Goal: Check status: Check status

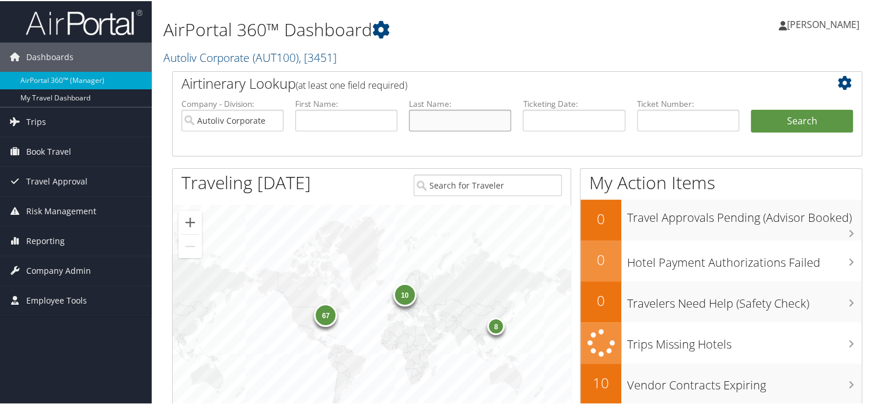
click at [459, 113] on input "text" at bounding box center [460, 120] width 102 height 22
type input "roche"
click at [804, 124] on button "Search" at bounding box center [802, 120] width 102 height 23
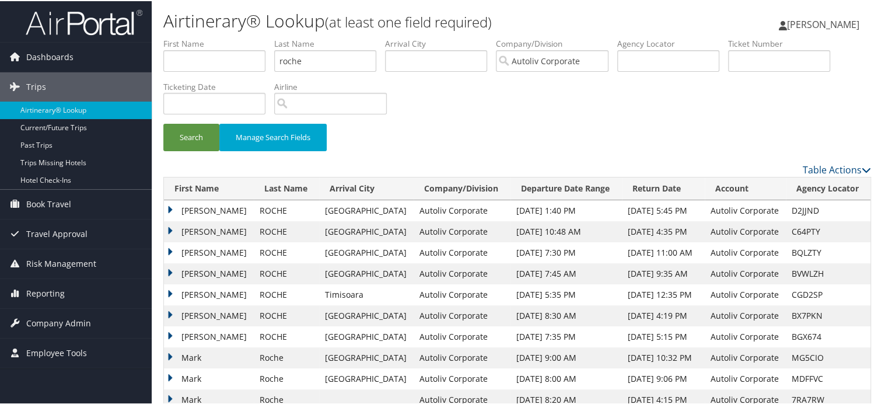
click at [170, 271] on td "[PERSON_NAME]" at bounding box center [209, 272] width 90 height 21
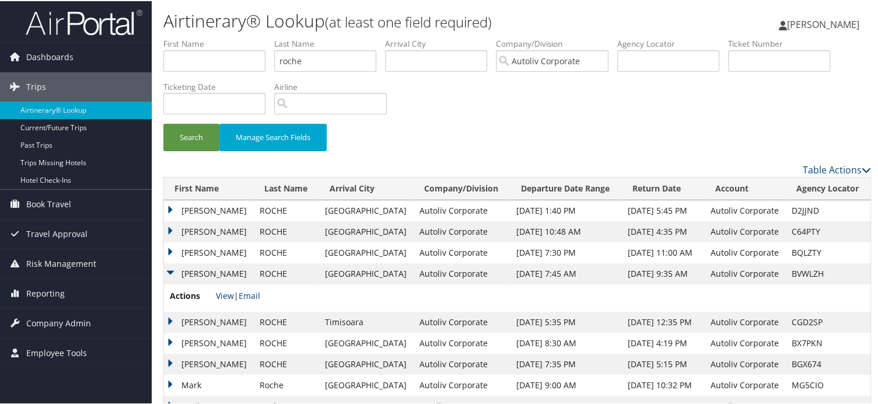
click at [220, 295] on link "View" at bounding box center [225, 294] width 18 height 11
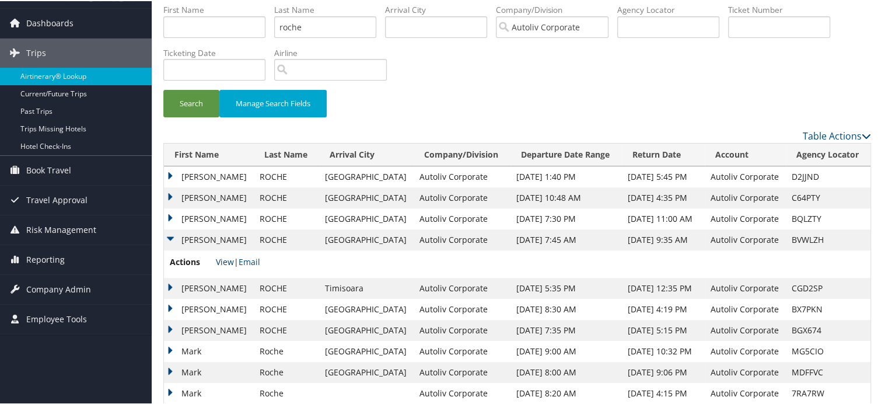
scroll to position [53, 0]
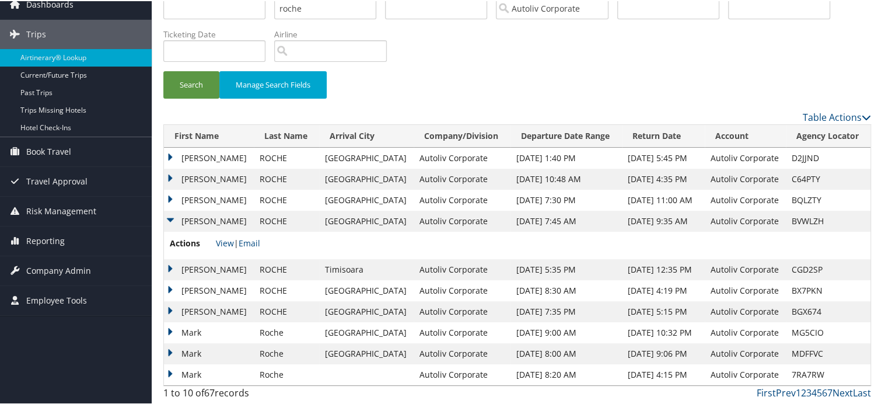
click at [214, 264] on td "MARK STEPHEN" at bounding box center [209, 268] width 90 height 21
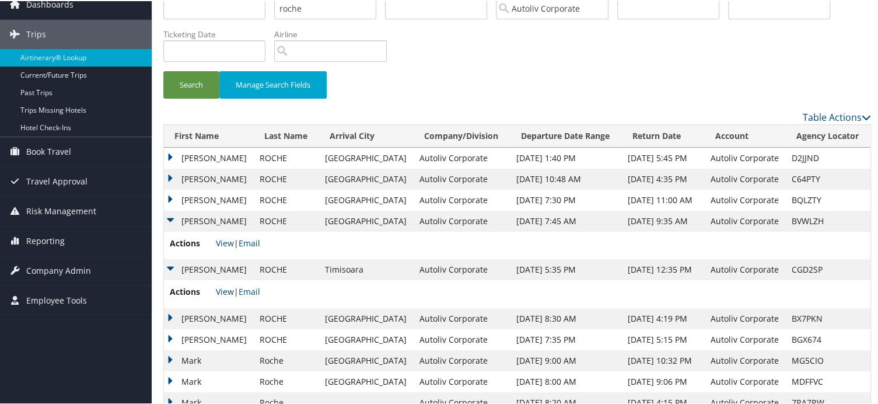
click at [220, 288] on link "View" at bounding box center [225, 290] width 18 height 11
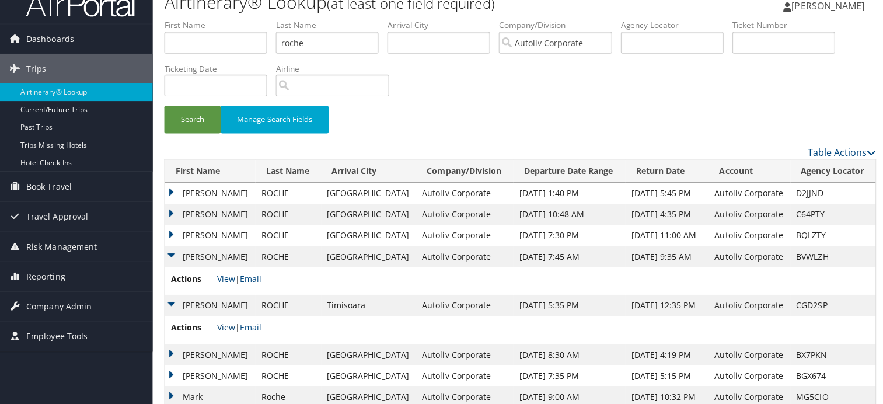
scroll to position [0, 0]
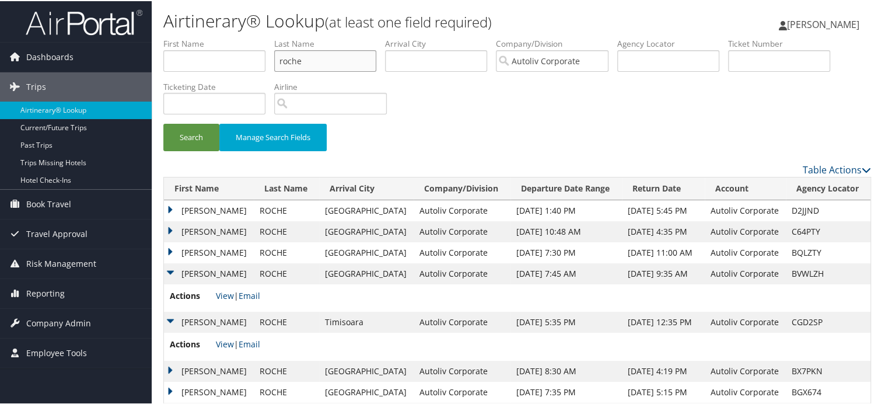
drag, startPoint x: 335, startPoint y: 61, endPoint x: 298, endPoint y: 67, distance: 37.3
click at [222, 37] on ul "First Name Last Name roche Departure City Arrival City Company/Division Autoliv…" at bounding box center [517, 37] width 708 height 0
click at [767, 61] on input "text" at bounding box center [779, 60] width 102 height 22
paste input "0142118908017"
type input "0142118908017"
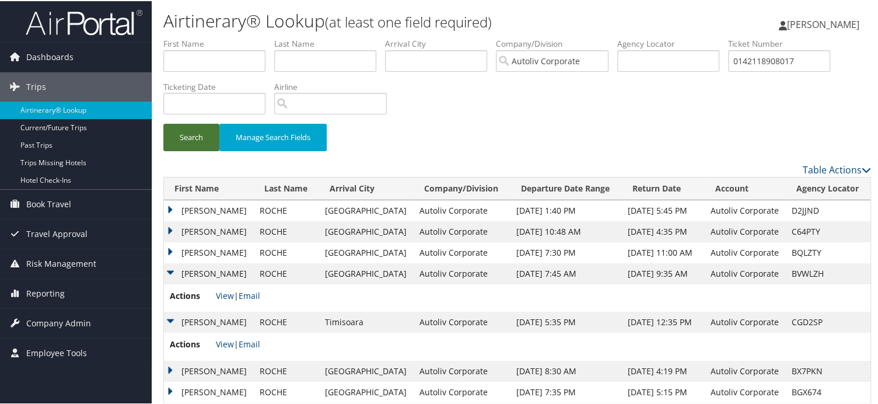
click at [182, 135] on button "Search" at bounding box center [191, 136] width 56 height 27
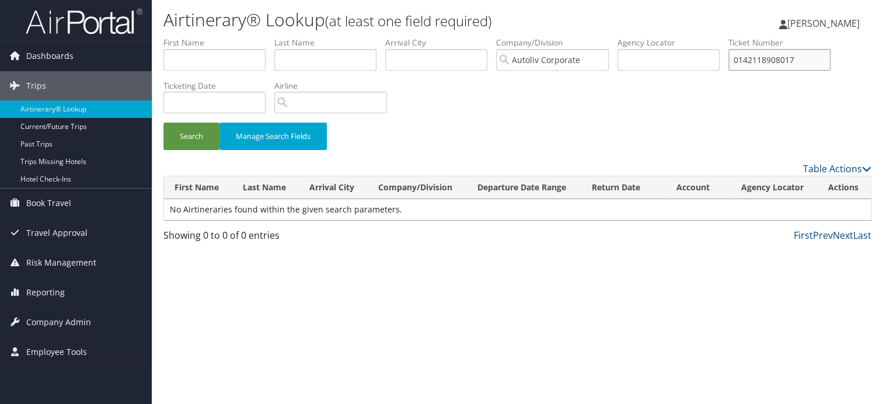
drag, startPoint x: 812, startPoint y: 60, endPoint x: 689, endPoint y: 69, distance: 123.5
click at [689, 37] on ul "First Name Last Name Departure City Arrival City Company/Division Autoliv Corpo…" at bounding box center [517, 37] width 708 height 0
click at [681, 89] on div "Search Manage Search Fields" at bounding box center [517, 99] width 725 height 125
click at [318, 62] on input "text" at bounding box center [325, 60] width 102 height 22
type input "Roche"
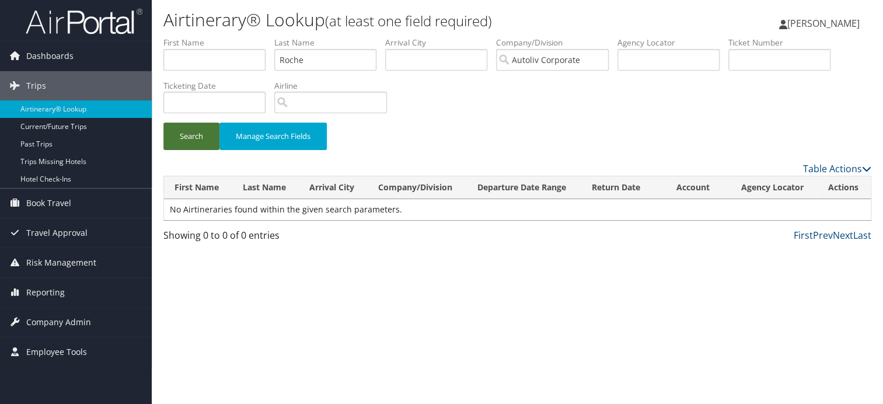
click at [183, 130] on button "Search" at bounding box center [191, 136] width 56 height 27
click at [184, 135] on button "Search" at bounding box center [191, 136] width 56 height 27
drag, startPoint x: 347, startPoint y: 62, endPoint x: 176, endPoint y: 60, distance: 171.0
click at [176, 37] on ul "First Name Last Name Roche Departure City Arrival City Company/Division Autoliv…" at bounding box center [517, 37] width 708 height 0
click at [503, 114] on div "Search Manage Search Fields" at bounding box center [517, 99] width 725 height 125
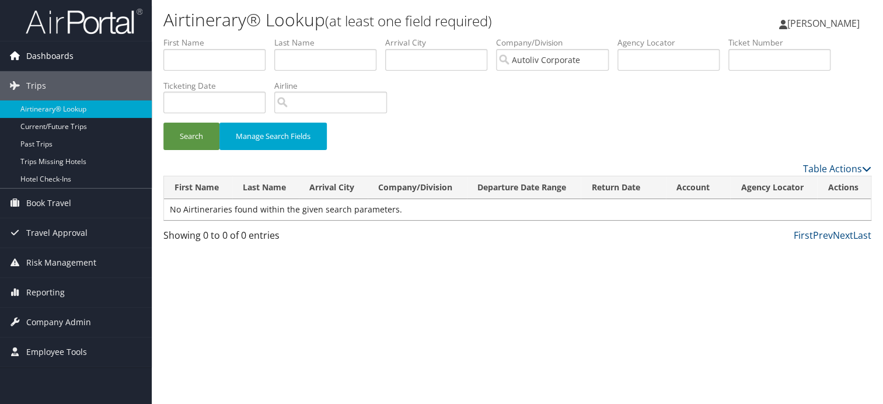
click at [58, 50] on span "Dashboards" at bounding box center [49, 55] width 47 height 29
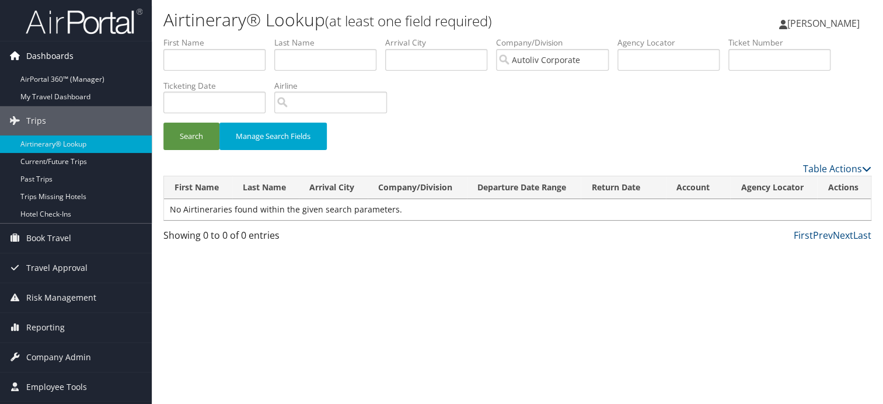
click at [58, 50] on span "Dashboards" at bounding box center [49, 55] width 47 height 29
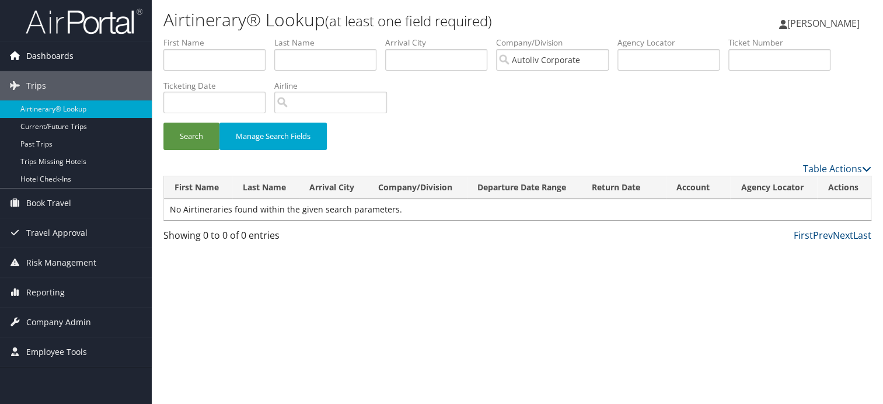
click at [58, 50] on span "Dashboards" at bounding box center [49, 55] width 47 height 29
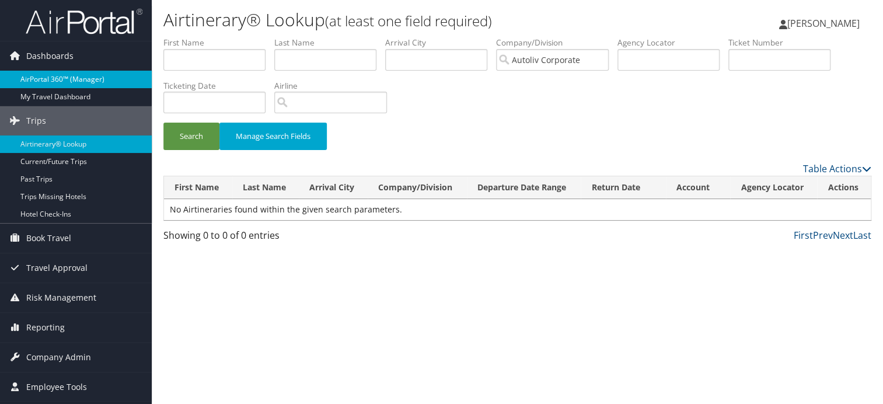
click at [62, 76] on link "AirPortal 360™ (Manager)" at bounding box center [76, 80] width 152 height 18
